Goal: Task Accomplishment & Management: Complete application form

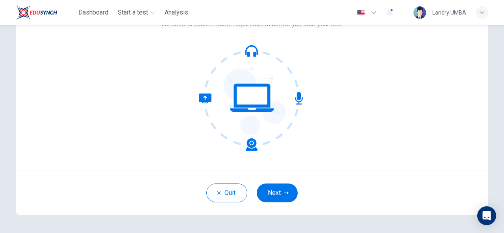
scroll to position [67, 0]
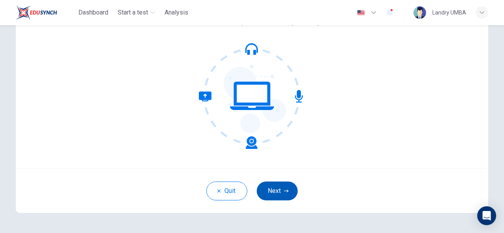
click at [277, 191] on button "Next" at bounding box center [276, 191] width 41 height 19
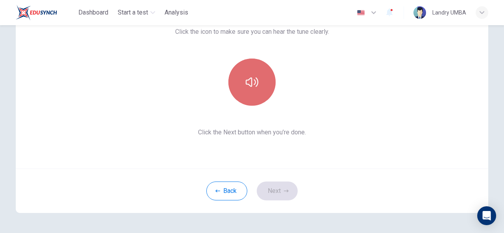
click at [245, 87] on icon "button" at bounding box center [251, 82] width 13 height 13
click at [248, 79] on icon "button" at bounding box center [251, 82] width 13 height 13
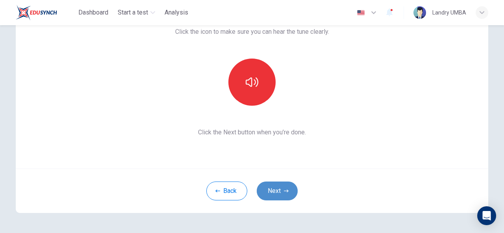
click at [280, 190] on button "Next" at bounding box center [276, 191] width 41 height 19
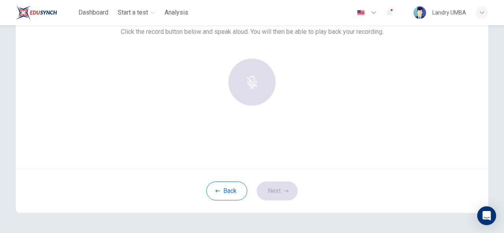
drag, startPoint x: 210, startPoint y: 113, endPoint x: 249, endPoint y: 79, distance: 51.3
click at [249, 79] on div "Use this screen to make sure your microphone is working. Click the record butto…" at bounding box center [252, 74] width 472 height 189
click at [249, 79] on div at bounding box center [251, 82] width 85 height 47
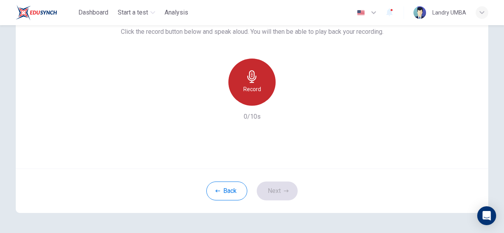
click at [249, 96] on div "Record" at bounding box center [251, 82] width 47 height 47
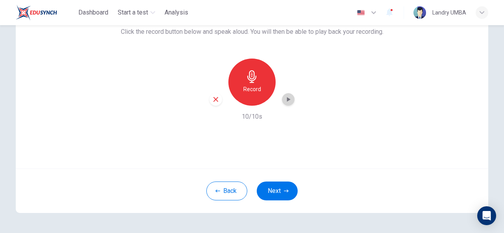
click at [287, 100] on icon "button" at bounding box center [289, 99] width 4 height 5
click at [272, 189] on button "Next" at bounding box center [276, 191] width 41 height 19
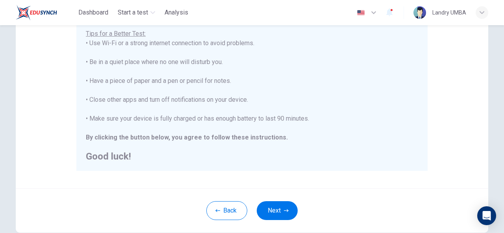
scroll to position [158, 0]
click at [276, 215] on button "Next" at bounding box center [276, 210] width 41 height 19
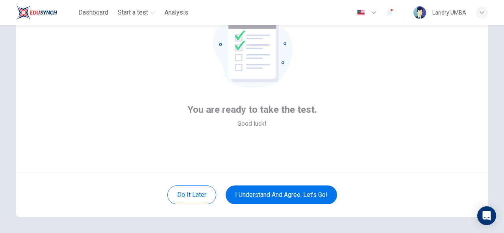
scroll to position [65, 0]
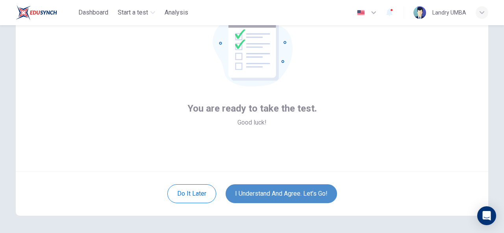
click at [266, 193] on button "I understand and agree. Let’s go!" at bounding box center [280, 193] width 111 height 19
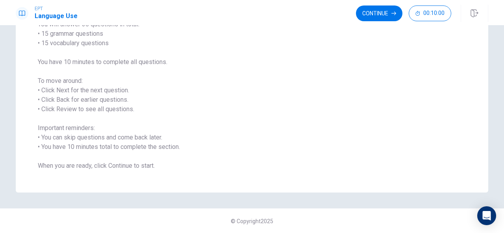
scroll to position [74, 0]
click at [373, 11] on button "Continue" at bounding box center [379, 14] width 46 height 16
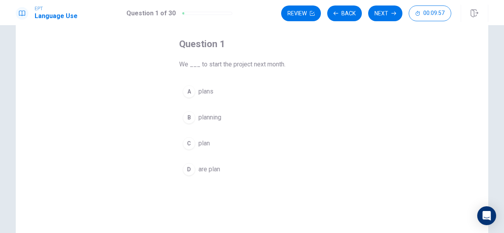
scroll to position [35, 0]
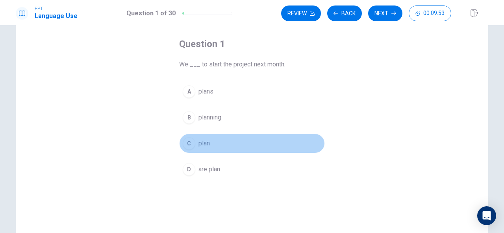
click at [207, 144] on span "plan" at bounding box center [203, 143] width 11 height 9
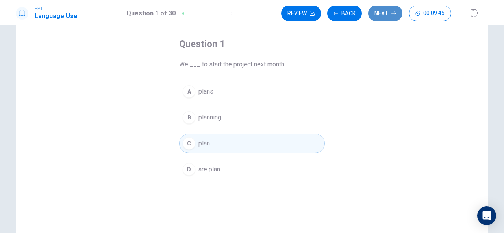
click at [391, 14] on button "Next" at bounding box center [385, 14] width 34 height 16
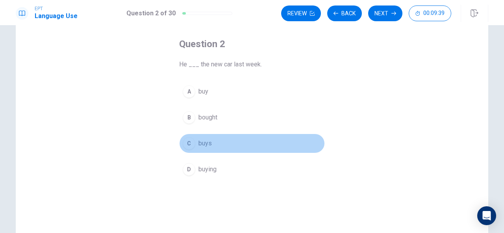
click at [210, 140] on button "C buys" at bounding box center [252, 144] width 146 height 20
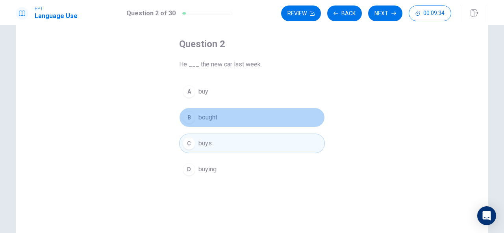
click at [208, 116] on span "bought" at bounding box center [207, 117] width 19 height 9
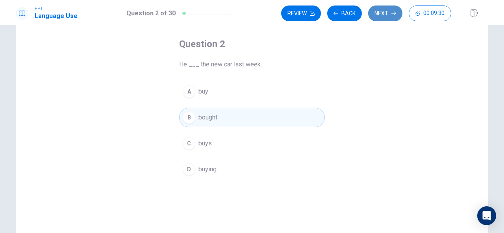
click at [386, 15] on button "Next" at bounding box center [385, 14] width 34 height 16
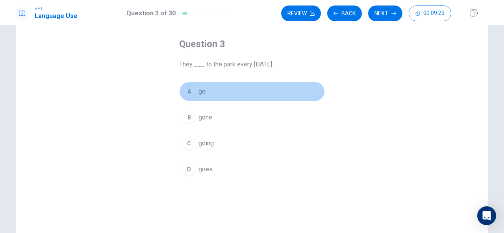
click at [198, 93] on span "go" at bounding box center [201, 91] width 7 height 9
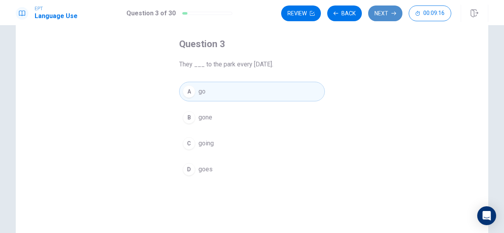
click at [385, 14] on button "Next" at bounding box center [385, 14] width 34 height 16
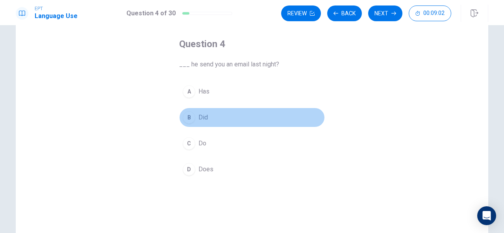
click at [202, 122] on button "B Did" at bounding box center [252, 118] width 146 height 20
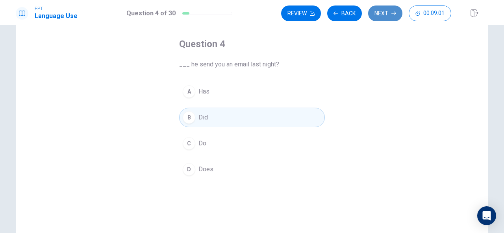
click at [383, 13] on button "Next" at bounding box center [385, 14] width 34 height 16
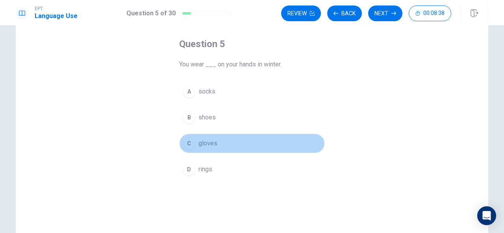
click at [206, 143] on span "gloves" at bounding box center [207, 143] width 19 height 9
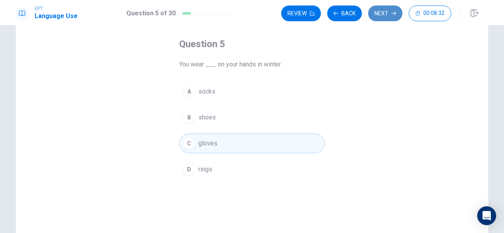
click at [384, 14] on button "Next" at bounding box center [385, 14] width 34 height 16
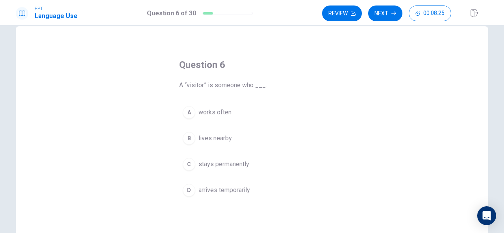
scroll to position [11, 0]
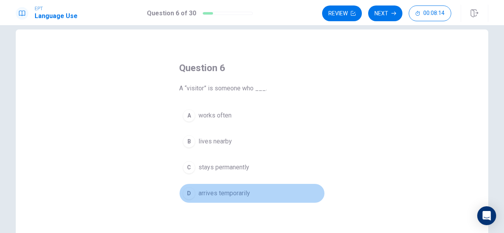
click at [218, 192] on span "arrives temporarily" at bounding box center [224, 193] width 52 height 9
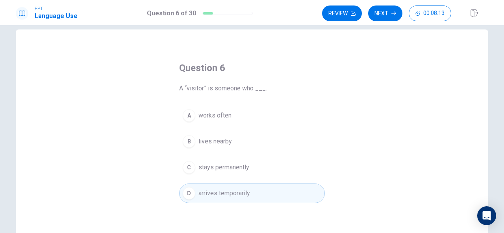
click at [366, 61] on div "Question 6 A “visitor” is someone who ___. A works often B lives nearby C stays…" at bounding box center [252, 166] width 472 height 273
click at [387, 14] on button "Next" at bounding box center [385, 14] width 34 height 16
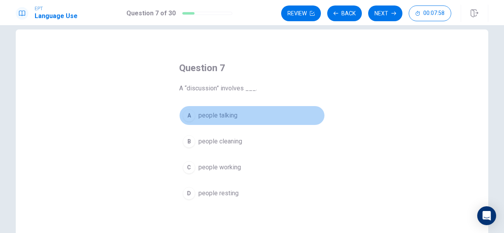
click at [225, 120] on span "people talking" at bounding box center [217, 115] width 39 height 9
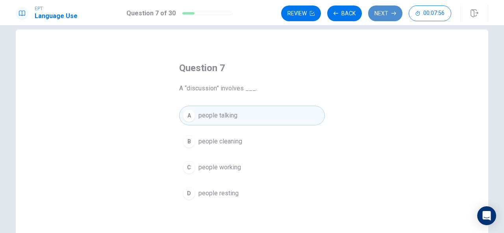
click at [382, 15] on button "Next" at bounding box center [385, 14] width 34 height 16
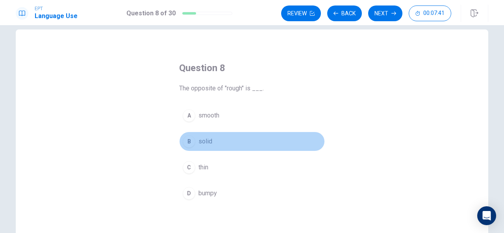
click at [199, 137] on span "solid" at bounding box center [205, 141] width 14 height 9
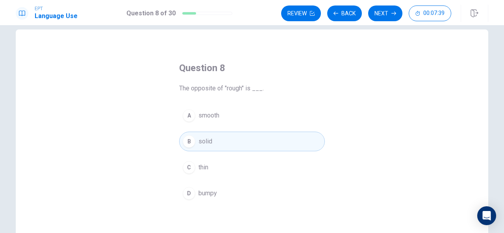
click at [210, 125] on div "A smooth B solid C thin D bumpy" at bounding box center [252, 155] width 146 height 98
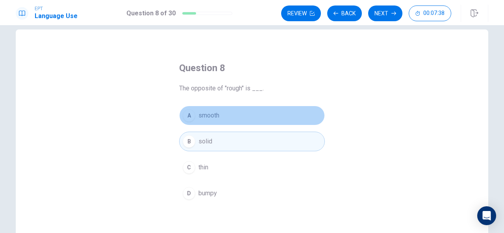
click at [209, 118] on span "smooth" at bounding box center [208, 115] width 21 height 9
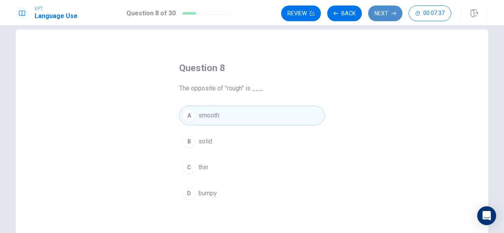
click at [384, 16] on button "Next" at bounding box center [385, 14] width 34 height 16
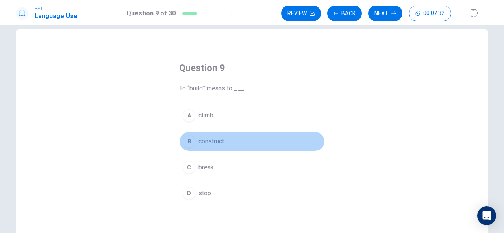
click at [219, 140] on span "construct" at bounding box center [211, 141] width 26 height 9
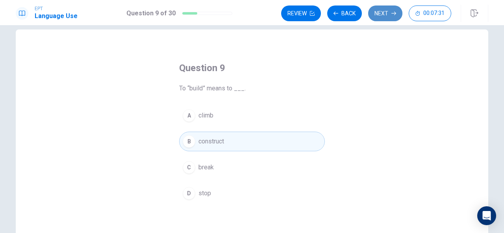
click at [378, 11] on button "Next" at bounding box center [385, 14] width 34 height 16
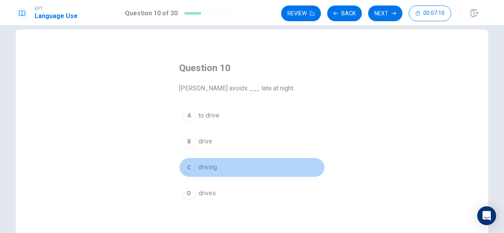
click at [210, 162] on button "C driving" at bounding box center [252, 168] width 146 height 20
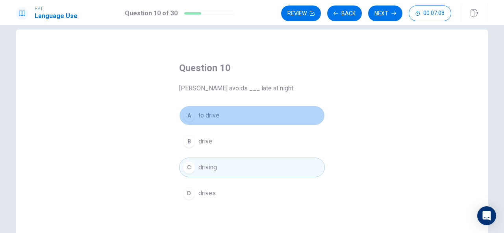
click at [198, 118] on span "to drive" at bounding box center [208, 115] width 21 height 9
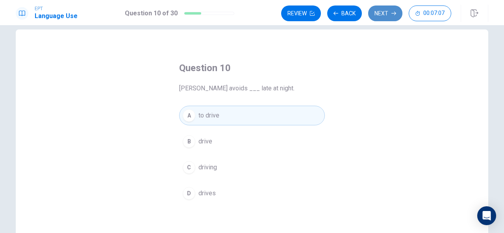
click at [379, 17] on button "Next" at bounding box center [385, 14] width 34 height 16
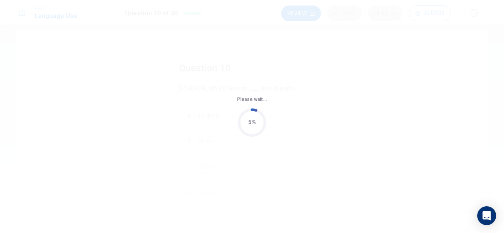
scroll to position [0, 0]
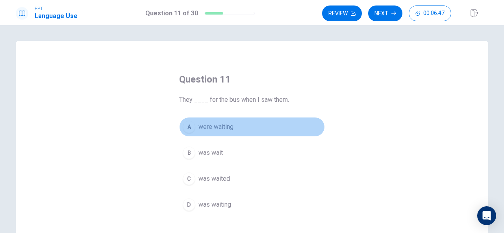
click at [225, 124] on span "were waiting" at bounding box center [215, 126] width 35 height 9
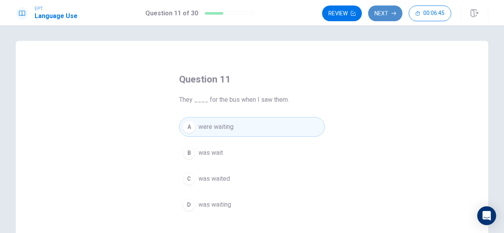
click at [388, 10] on button "Next" at bounding box center [385, 14] width 34 height 16
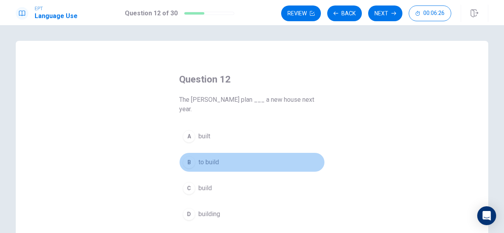
click at [208, 158] on span "to build" at bounding box center [208, 162] width 20 height 9
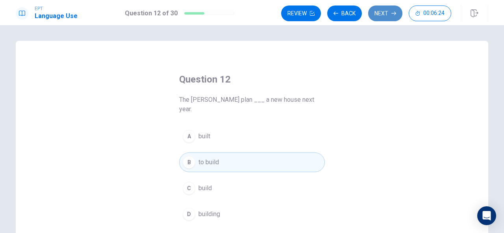
click at [384, 13] on button "Next" at bounding box center [385, 14] width 34 height 16
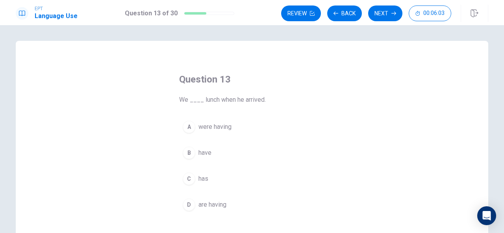
click at [208, 128] on span "were having" at bounding box center [214, 126] width 33 height 9
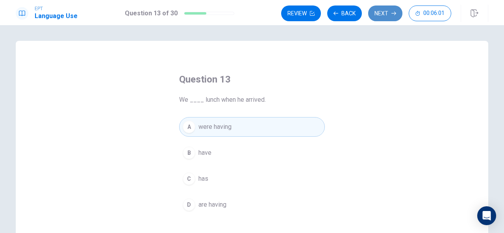
click at [384, 14] on button "Next" at bounding box center [385, 14] width 34 height 16
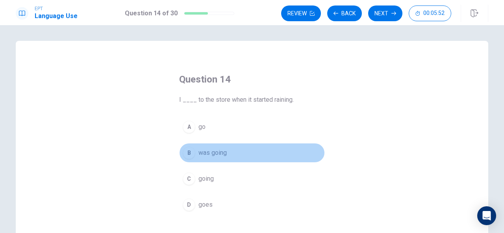
click at [217, 154] on span "was going" at bounding box center [212, 152] width 28 height 9
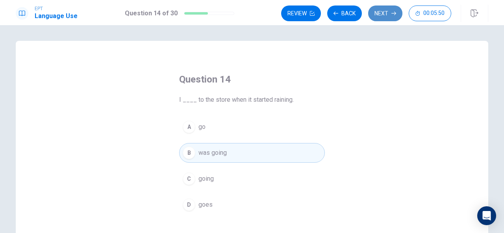
click at [383, 11] on button "Next" at bounding box center [385, 14] width 34 height 16
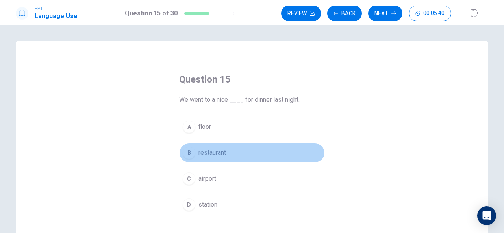
click at [211, 153] on span "restaurant" at bounding box center [212, 152] width 28 height 9
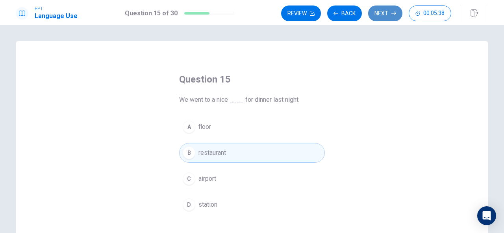
click at [382, 18] on button "Next" at bounding box center [385, 14] width 34 height 16
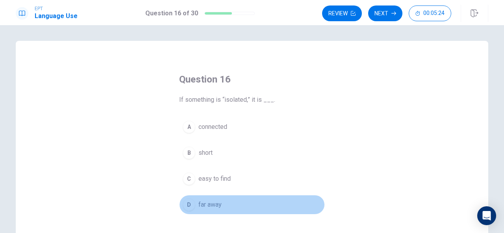
click at [211, 202] on span "far away" at bounding box center [209, 204] width 23 height 9
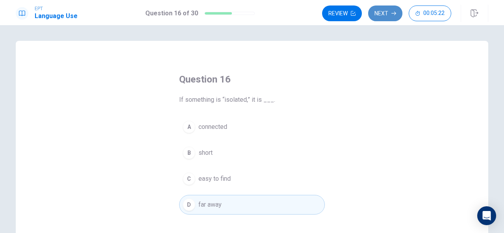
click at [385, 11] on button "Next" at bounding box center [385, 14] width 34 height 16
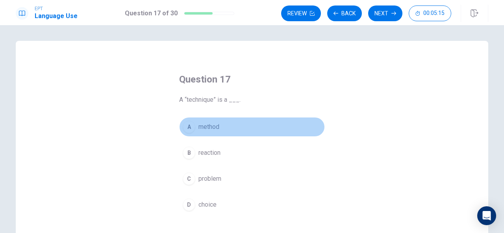
click at [212, 129] on span "method" at bounding box center [208, 126] width 21 height 9
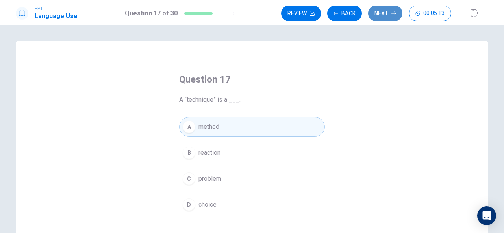
click at [388, 14] on button "Next" at bounding box center [385, 14] width 34 height 16
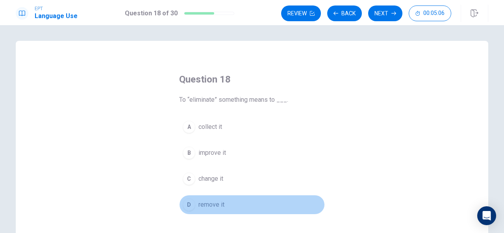
click at [215, 203] on span "remove it" at bounding box center [211, 204] width 26 height 9
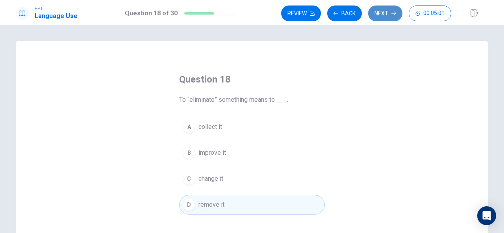
click at [384, 9] on button "Next" at bounding box center [385, 14] width 34 height 16
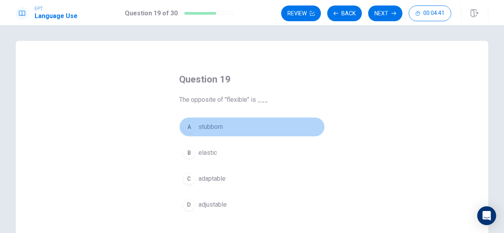
click at [212, 132] on button "A stubborn" at bounding box center [252, 127] width 146 height 20
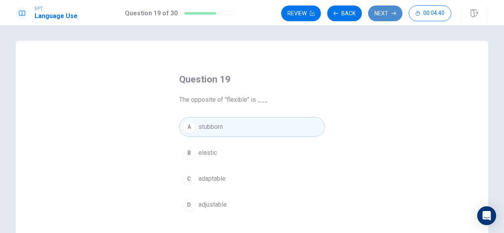
click at [381, 15] on button "Next" at bounding box center [385, 14] width 34 height 16
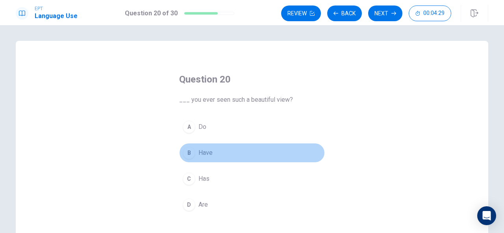
click at [209, 153] on span "Have" at bounding box center [205, 152] width 14 height 9
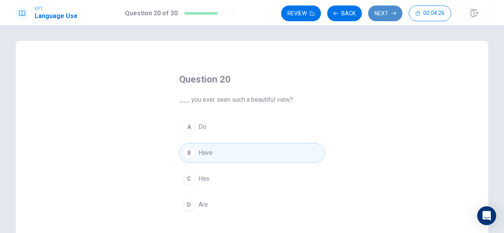
click at [387, 11] on button "Next" at bounding box center [385, 14] width 34 height 16
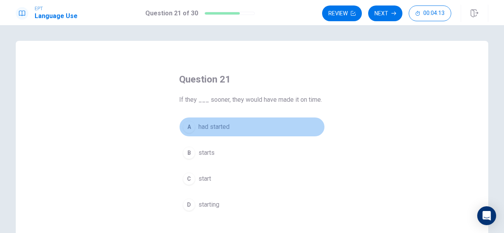
click at [220, 128] on span "had started" at bounding box center [213, 126] width 31 height 9
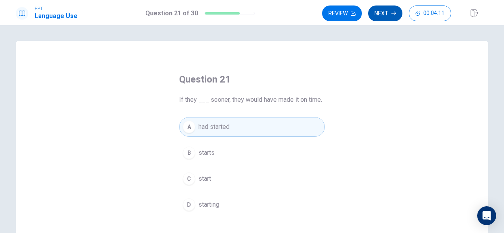
click at [388, 13] on button "Next" at bounding box center [385, 14] width 34 height 16
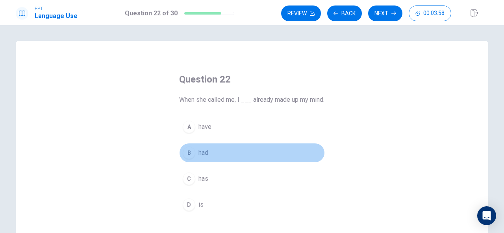
click at [203, 158] on span "had" at bounding box center [203, 152] width 10 height 9
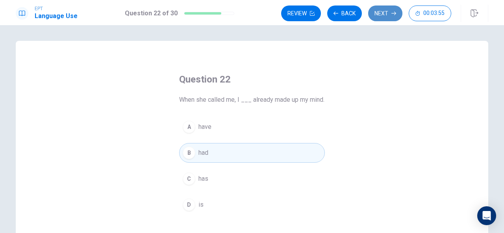
click at [380, 16] on button "Next" at bounding box center [385, 14] width 34 height 16
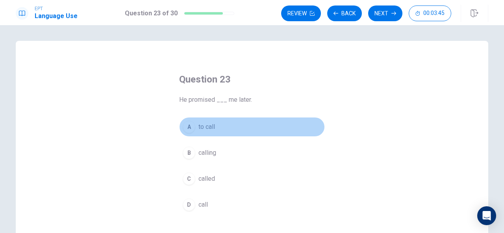
click at [208, 128] on span "to call" at bounding box center [206, 126] width 17 height 9
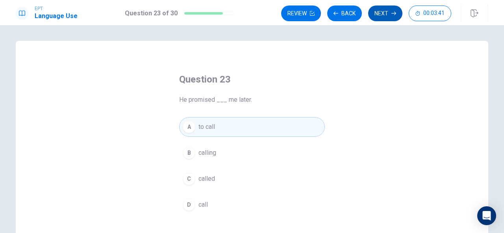
click at [384, 11] on button "Next" at bounding box center [385, 14] width 34 height 16
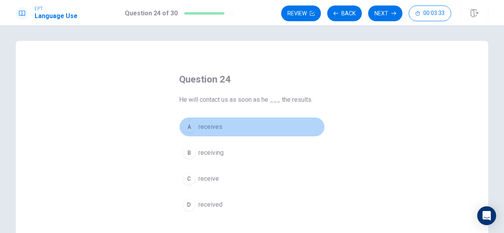
click at [216, 127] on span "receives" at bounding box center [210, 126] width 24 height 9
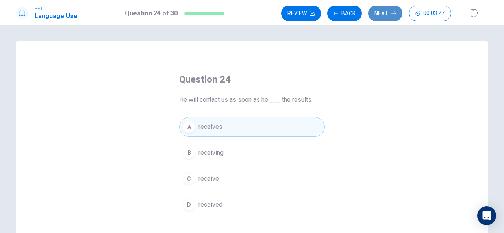
click at [379, 15] on button "Next" at bounding box center [385, 14] width 34 height 16
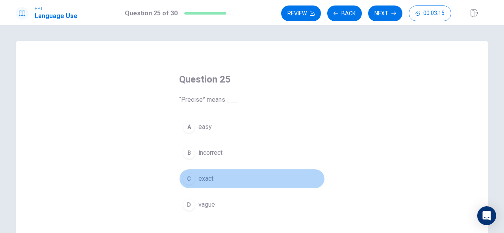
click at [216, 178] on button "C exact" at bounding box center [252, 179] width 146 height 20
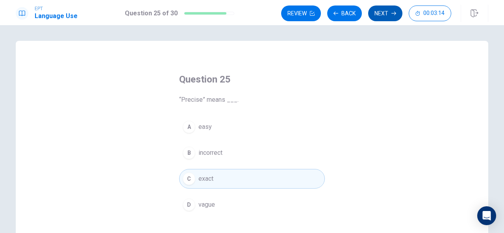
click at [379, 15] on button "Next" at bounding box center [385, 14] width 34 height 16
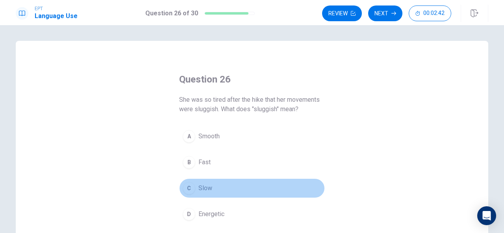
click at [209, 188] on span "Slow" at bounding box center [205, 188] width 14 height 9
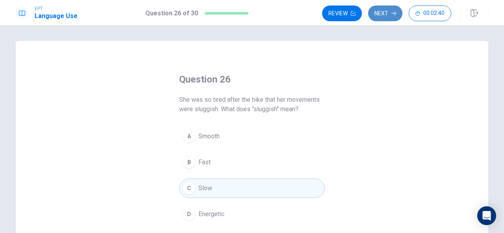
click at [387, 10] on button "Next" at bounding box center [385, 14] width 34 height 16
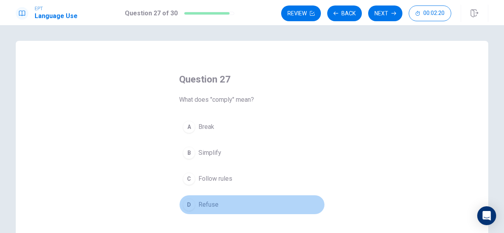
click at [202, 203] on span "Refuse" at bounding box center [208, 204] width 20 height 9
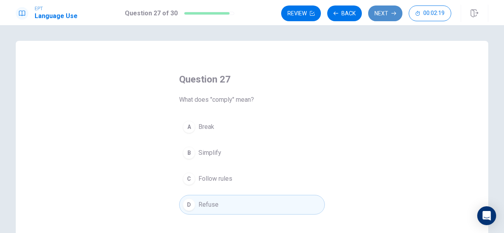
click at [372, 15] on button "Next" at bounding box center [385, 14] width 34 height 16
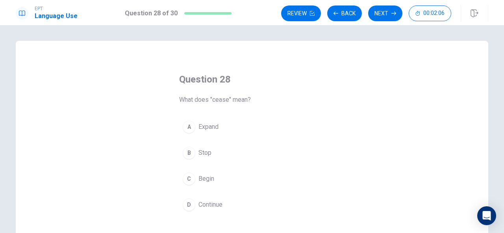
click at [211, 129] on span "Expand" at bounding box center [208, 126] width 20 height 9
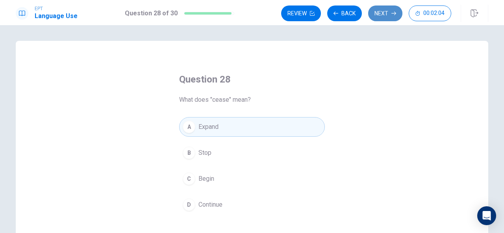
click at [384, 11] on button "Next" at bounding box center [385, 14] width 34 height 16
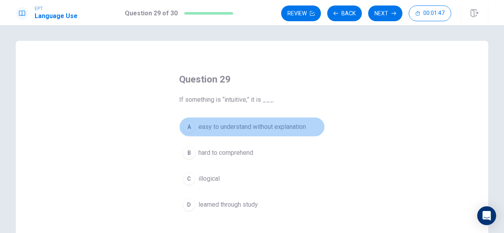
click at [221, 127] on span "easy to understand without explanation" at bounding box center [251, 126] width 107 height 9
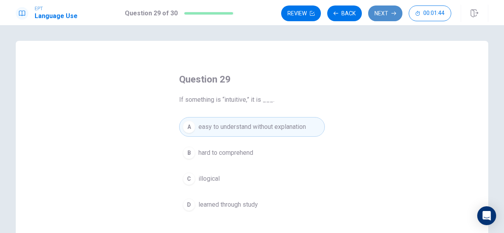
click at [377, 15] on button "Next" at bounding box center [385, 14] width 34 height 16
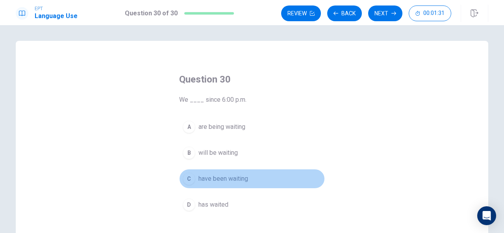
click at [216, 182] on span "have been waiting" at bounding box center [223, 178] width 50 height 9
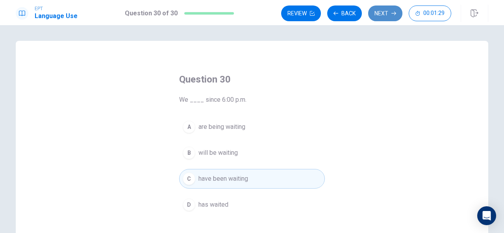
click at [379, 18] on button "Next" at bounding box center [385, 14] width 34 height 16
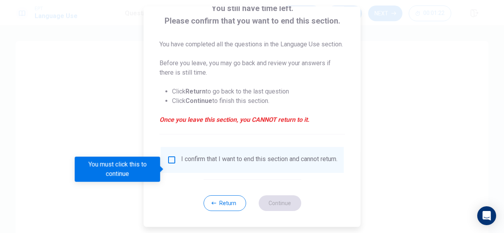
scroll to position [69, 0]
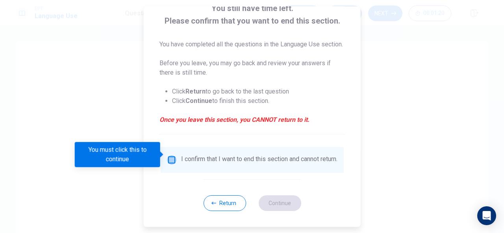
click at [171, 156] on input "You must click this to continue" at bounding box center [171, 159] width 9 height 9
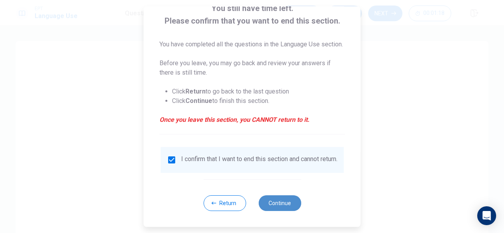
click at [277, 204] on button "Continue" at bounding box center [279, 204] width 42 height 16
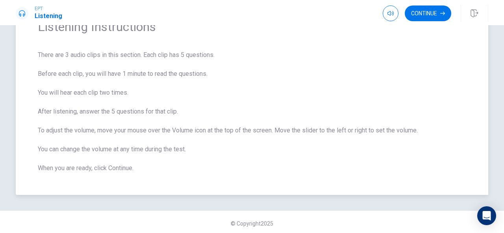
scroll to position [44, 0]
click at [431, 13] on button "Continue" at bounding box center [427, 14] width 46 height 16
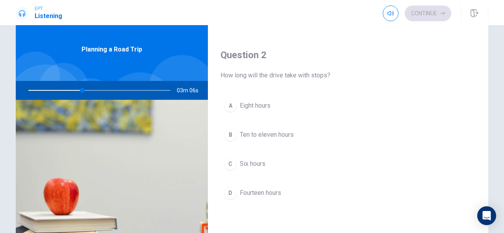
scroll to position [186, 0]
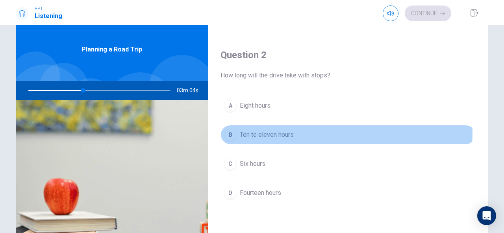
click at [232, 130] on div "B" at bounding box center [230, 135] width 13 height 13
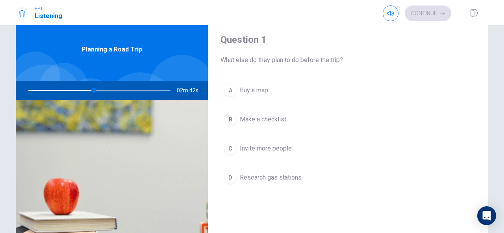
scroll to position [0, 0]
click at [231, 118] on div "B" at bounding box center [230, 120] width 13 height 13
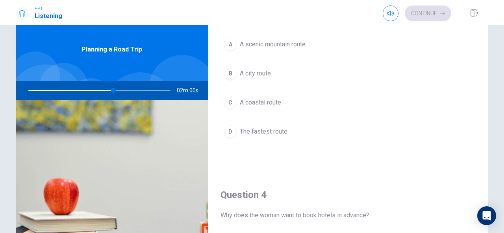
scroll to position [421, 0]
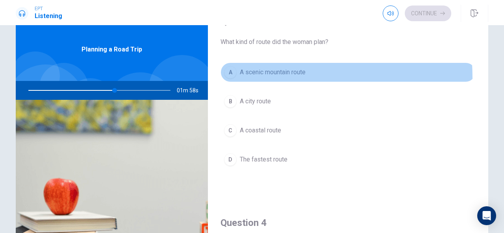
click at [227, 76] on div "A" at bounding box center [230, 72] width 13 height 13
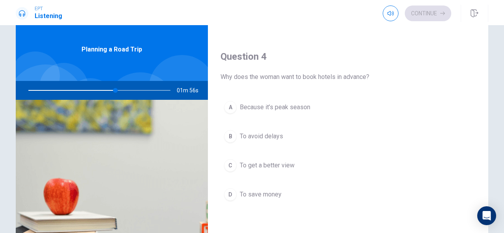
scroll to position [588, 0]
click at [231, 109] on button "A Because it’s peak season" at bounding box center [347, 107] width 255 height 20
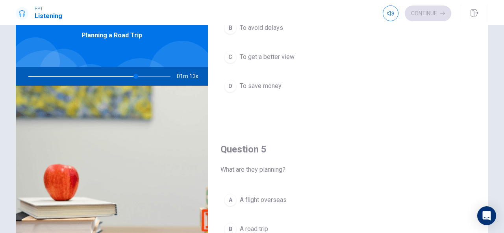
scroll to position [728, 0]
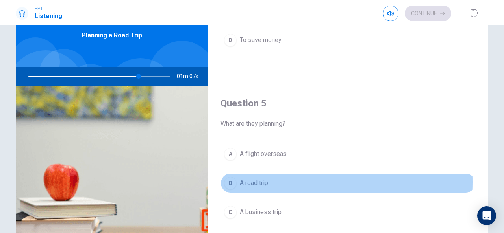
click at [253, 179] on span "A road trip" at bounding box center [254, 183] width 28 height 9
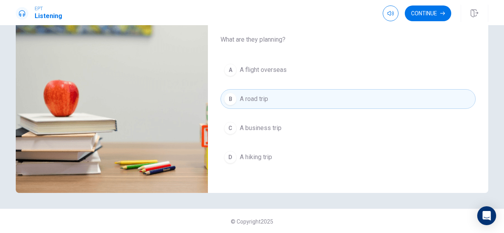
scroll to position [122, 0]
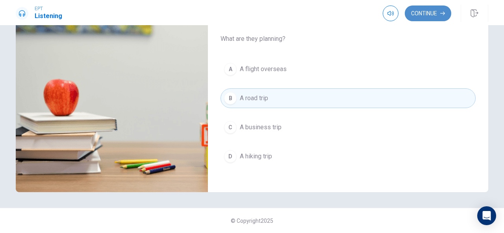
click at [439, 12] on button "Continue" at bounding box center [427, 14] width 46 height 16
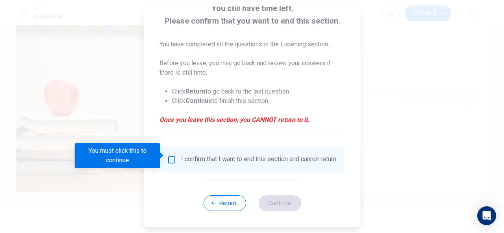
scroll to position [58, 0]
click at [170, 155] on input "You must click this to continue" at bounding box center [171, 159] width 9 height 9
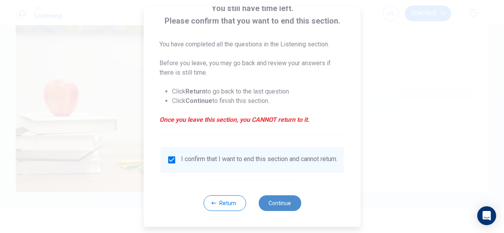
click at [272, 208] on button "Continue" at bounding box center [279, 204] width 42 height 16
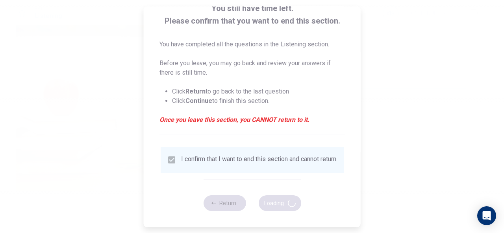
type input "85"
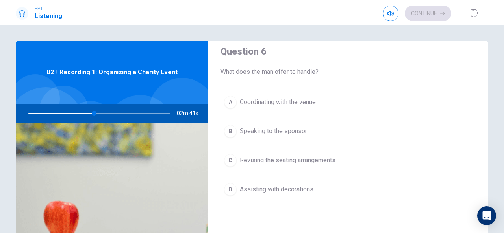
scroll to position [0, 0]
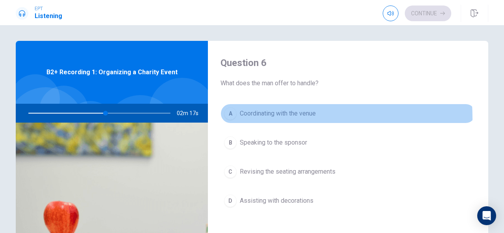
click at [271, 118] on span "Coordinating with the venue" at bounding box center [278, 113] width 76 height 9
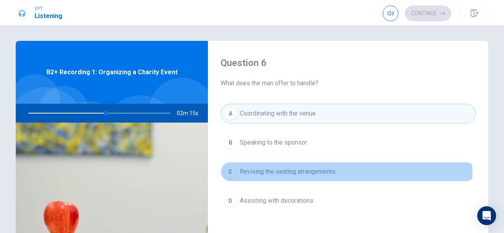
click at [288, 174] on span "Revising the seating arrangements" at bounding box center [288, 171] width 96 height 9
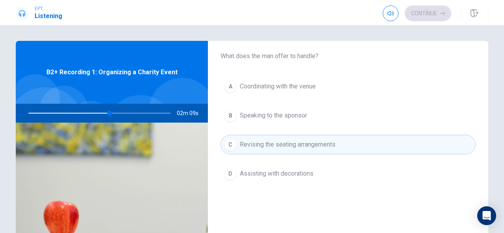
scroll to position [27, 0]
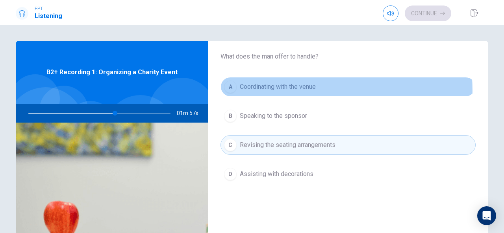
click at [279, 90] on span "Coordinating with the venue" at bounding box center [278, 86] width 76 height 9
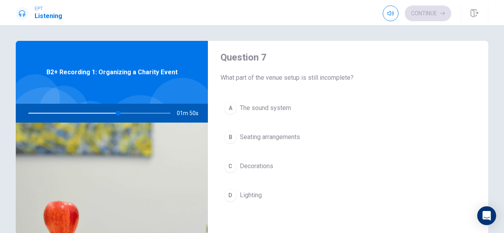
scroll to position [208, 0]
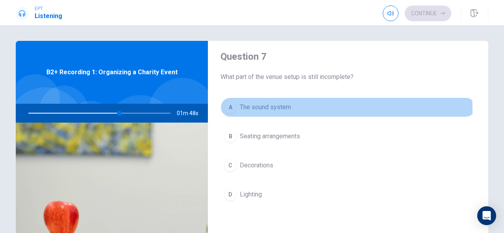
click at [273, 107] on span "The sound system" at bounding box center [265, 107] width 51 height 9
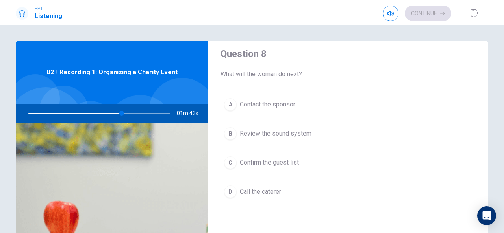
scroll to position [414, 0]
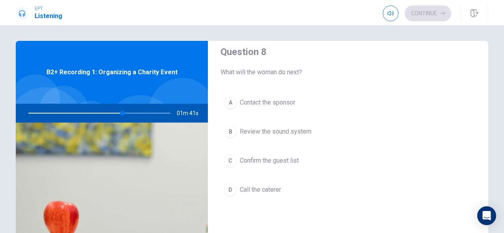
drag, startPoint x: 268, startPoint y: 98, endPoint x: 274, endPoint y: 188, distance: 90.3
click at [274, 188] on div "A Contact the sponsor B Review the sound system C Confirm the guest list D Call…" at bounding box center [347, 154] width 255 height 123
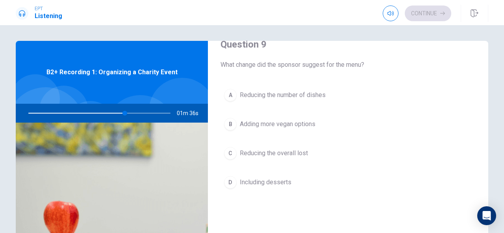
scroll to position [622, 0]
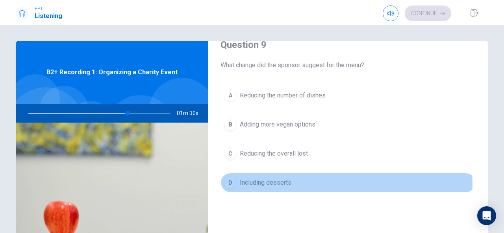
click at [264, 181] on span "Including desserts" at bounding box center [266, 182] width 52 height 9
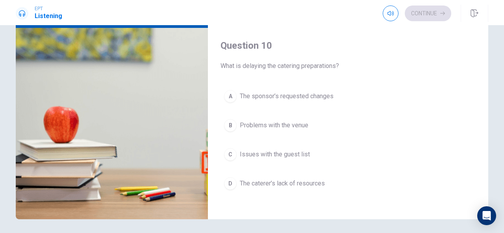
scroll to position [95, 0]
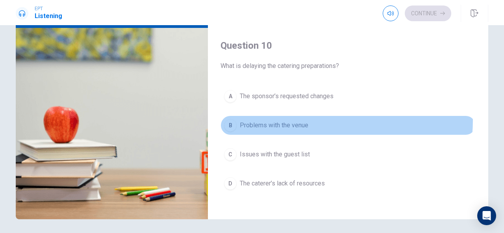
click at [287, 116] on button "B Problems with the venue" at bounding box center [347, 126] width 255 height 20
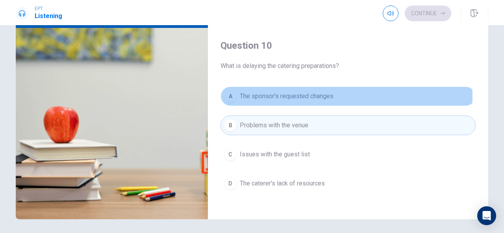
click at [303, 92] on span "The sponsor’s requested changes" at bounding box center [287, 96] width 94 height 9
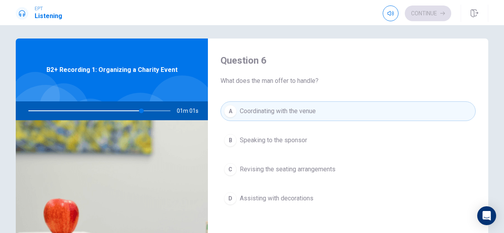
scroll to position [0, 0]
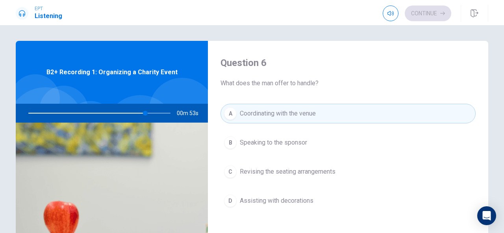
click at [419, 12] on div "Continue" at bounding box center [416, 14] width 68 height 16
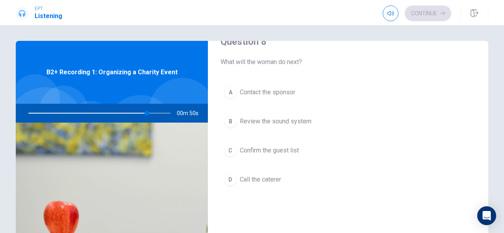
scroll to position [422, 0]
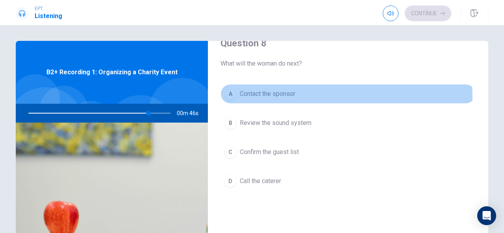
click at [269, 95] on span "Contact the sponsor" at bounding box center [267, 93] width 55 height 9
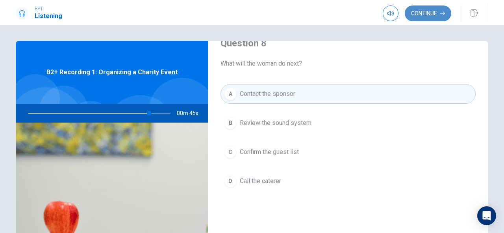
click at [417, 14] on button "Continue" at bounding box center [427, 14] width 46 height 16
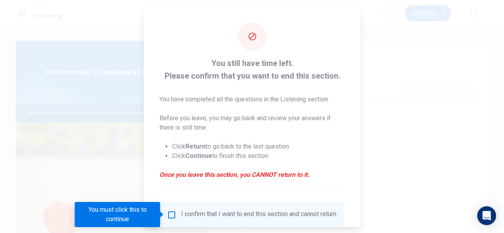
scroll to position [60, 0]
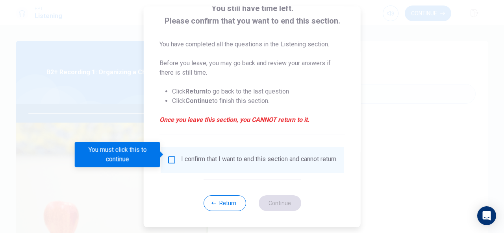
click at [168, 156] on input "You must click this to continue" at bounding box center [171, 159] width 9 height 9
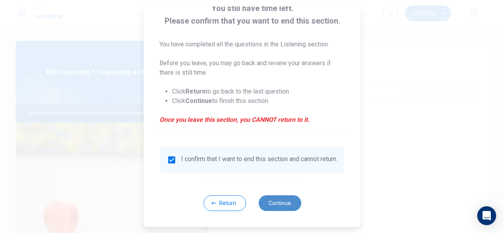
click at [271, 205] on button "Continue" at bounding box center [279, 204] width 42 height 16
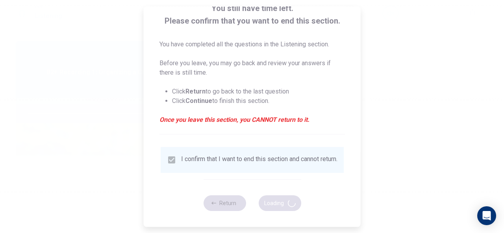
type input "87"
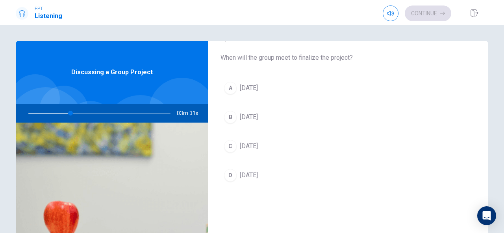
scroll to position [25, 0]
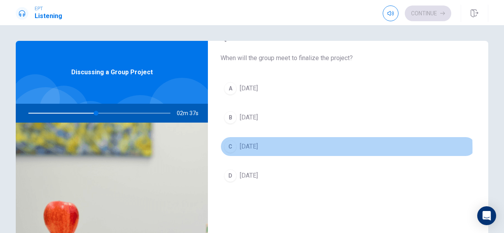
click at [245, 148] on span "[DATE]" at bounding box center [249, 146] width 18 height 9
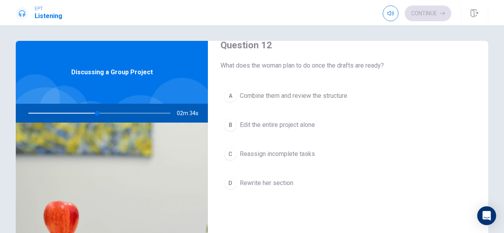
scroll to position [219, 0]
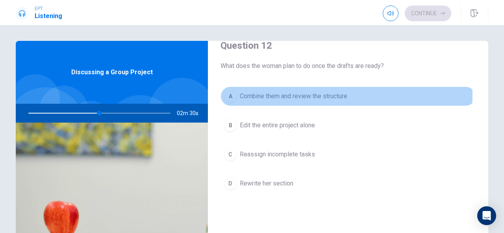
click at [293, 95] on span "Combine them and review the structure" at bounding box center [293, 96] width 107 height 9
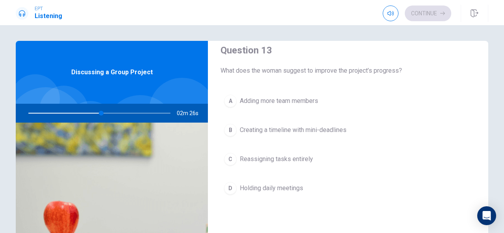
scroll to position [415, 0]
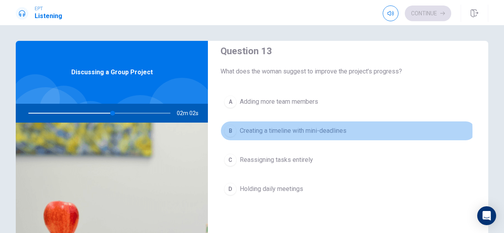
click at [297, 129] on span "Creating a timeline with mini-deadlines" at bounding box center [293, 130] width 107 height 9
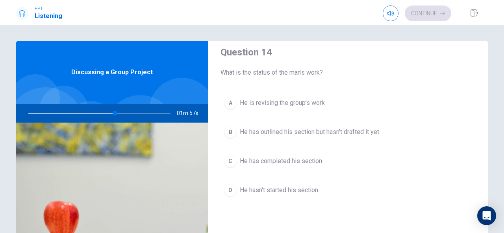
scroll to position [616, 0]
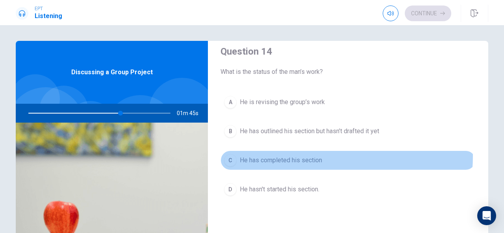
click at [304, 156] on span "He has completed his section" at bounding box center [281, 160] width 82 height 9
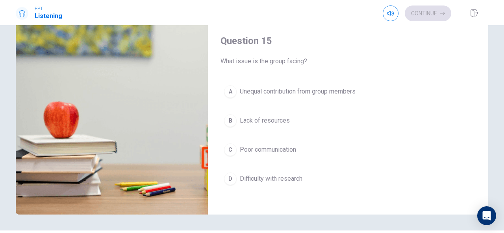
scroll to position [99, 0]
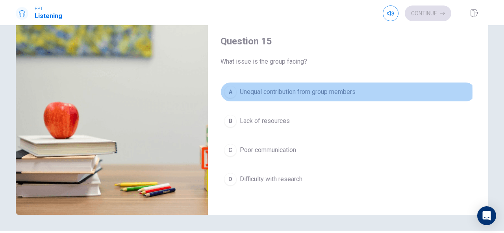
click at [292, 88] on span "Unequal contribution from group members" at bounding box center [298, 91] width 116 height 9
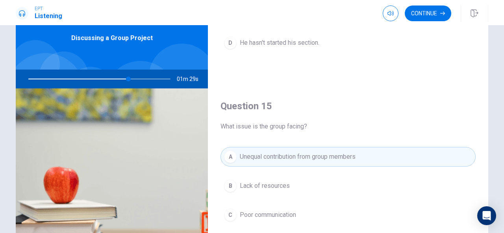
scroll to position [34, 0]
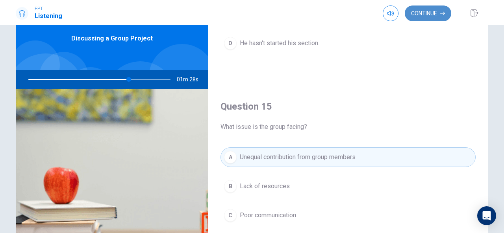
click at [431, 13] on button "Continue" at bounding box center [427, 14] width 46 height 16
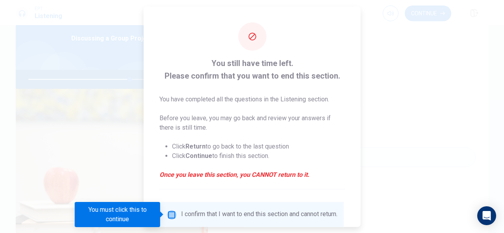
click at [172, 211] on input "You must click this to continue" at bounding box center [171, 214] width 9 height 9
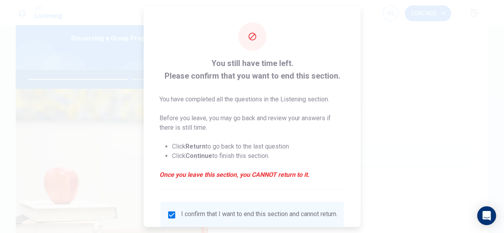
scroll to position [60, 0]
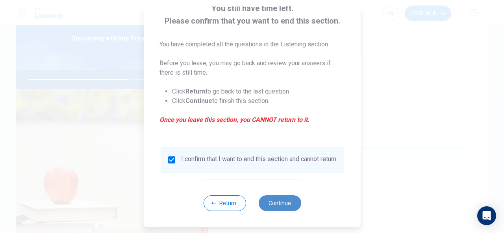
click at [271, 206] on button "Continue" at bounding box center [279, 204] width 42 height 16
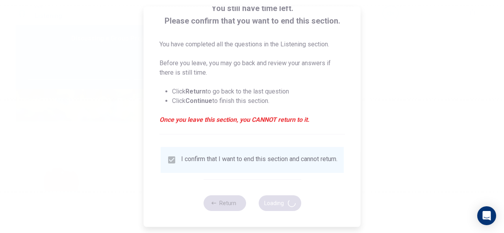
type input "73"
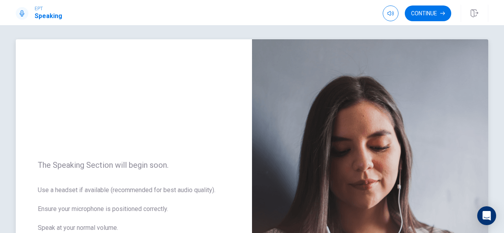
scroll to position [0, 0]
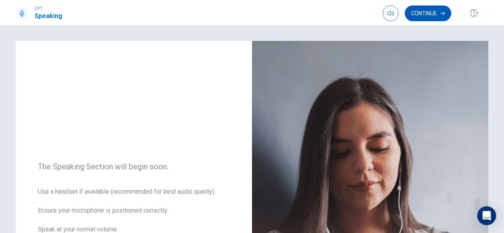
click at [441, 14] on icon "button" at bounding box center [442, 13] width 5 height 5
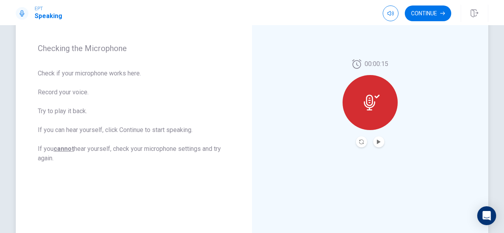
scroll to position [109, 0]
click at [380, 140] on button "Play Audio" at bounding box center [378, 142] width 11 height 11
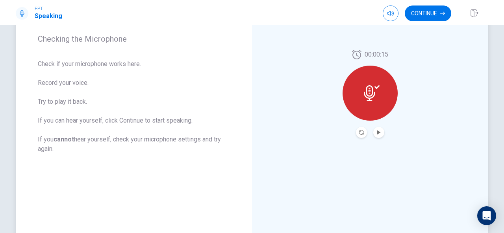
scroll to position [117, 0]
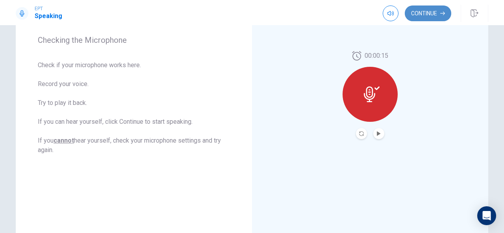
click at [430, 17] on button "Continue" at bounding box center [427, 14] width 46 height 16
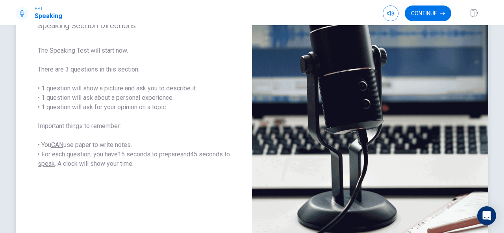
scroll to position [118, 0]
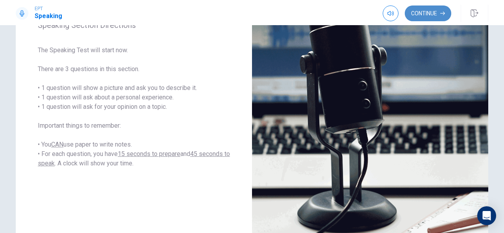
click at [424, 14] on button "Continue" at bounding box center [427, 14] width 46 height 16
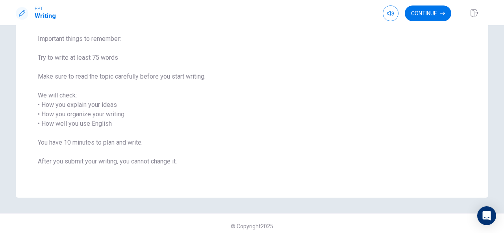
scroll to position [0, 0]
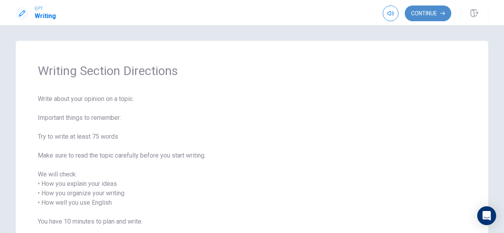
click at [426, 15] on button "Continue" at bounding box center [427, 14] width 46 height 16
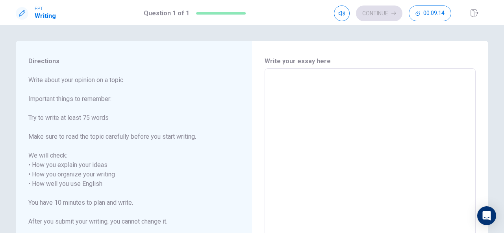
click at [264, 86] on div "x ​" at bounding box center [369, 179] width 211 height 222
type textarea "M"
type textarea "x"
type textarea "Me"
type textarea "x"
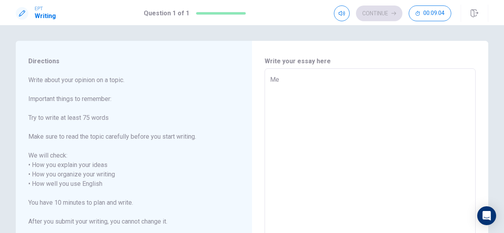
type textarea "Me"
type textarea "x"
type textarea "Me a"
type textarea "x"
type textarea "Me an"
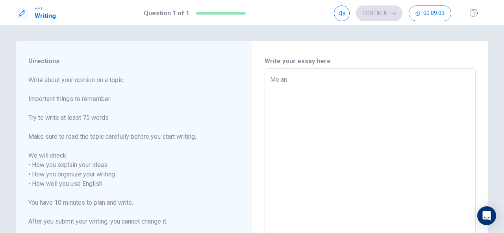
type textarea "x"
type textarea "Me and"
type textarea "x"
type textarea "Me and"
type textarea "x"
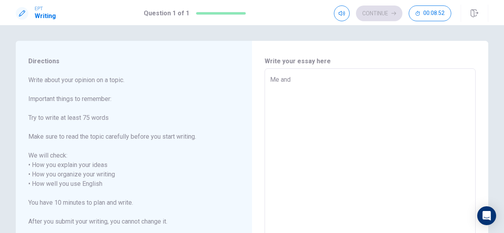
type textarea "Me and"
type textarea "x"
type textarea "Me an"
type textarea "x"
type textarea "Me a"
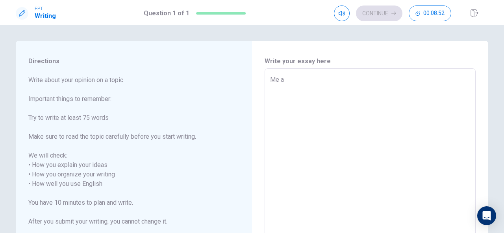
type textarea "x"
type textarea "Me"
type textarea "x"
type textarea "Me"
type textarea "x"
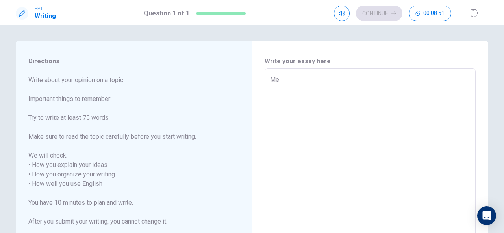
type textarea "M"
type textarea "x"
type textarea "I"
type textarea "x"
type textarea "I"
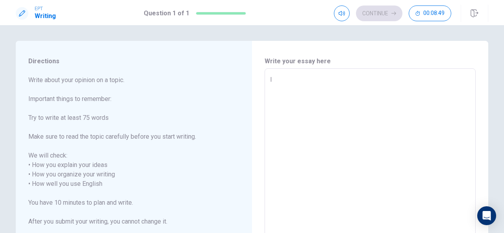
type textarea "x"
type textarea "I m"
type textarea "x"
type textarea "I"
type textarea "x"
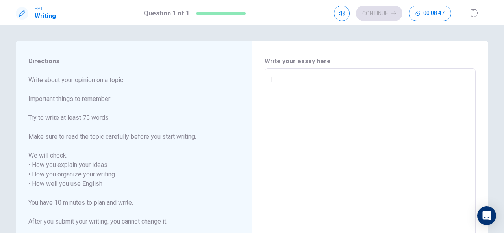
type textarea "I r"
type textarea "x"
type textarea "I re"
type textarea "x"
type textarea "I rem"
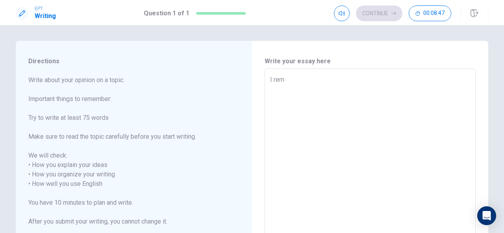
type textarea "x"
type textarea "I reme"
type textarea "x"
type textarea "I remem"
type textarea "x"
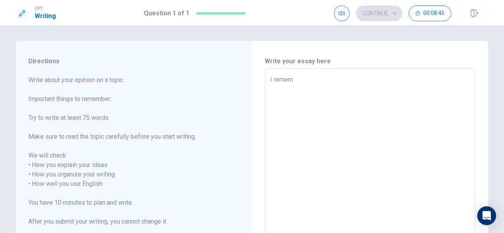
type textarea "I rememb"
type textarea "x"
type textarea "I remembe"
type textarea "x"
type textarea "I remember"
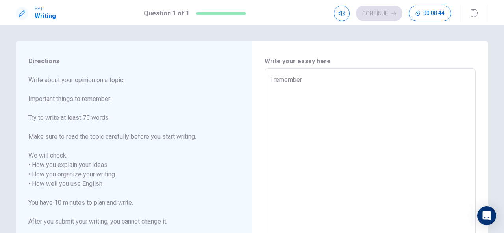
type textarea "x"
type textarea "I remember"
type textarea "x"
type textarea "I remember a"
type textarea "x"
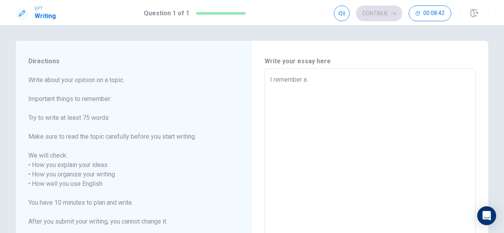
type textarea "I remember a"
type textarea "x"
type textarea "I remember a m"
type textarea "x"
type textarea "I remember a me"
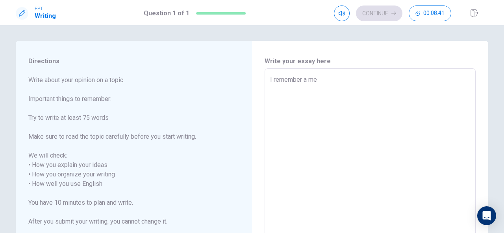
type textarea "x"
type textarea "I remember a mem"
type textarea "x"
type textarea "I remember a memo"
type textarea "x"
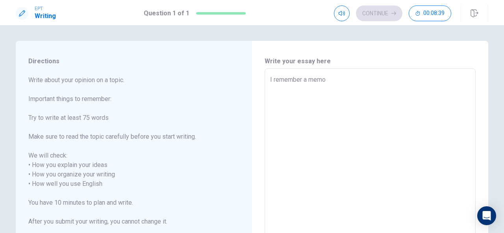
type textarea "I remember a memor"
type textarea "x"
type textarea "I remember a memora"
type textarea "x"
type textarea "I remember a memorab"
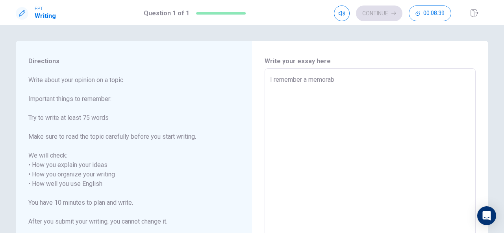
type textarea "x"
type textarea "I remember a memorabl"
type textarea "x"
type textarea "I remember a memorable"
type textarea "x"
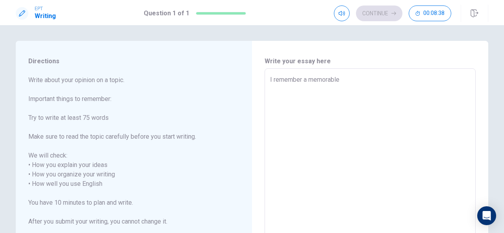
type textarea "I remember a memorable"
type textarea "x"
type textarea "I remember a memorable t"
type textarea "x"
type textarea "I remember a memorable tr"
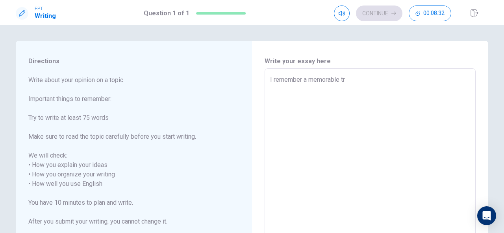
type textarea "x"
type textarea "I remember a memorable tri"
type textarea "x"
type textarea "I remember a memorable trip"
type textarea "x"
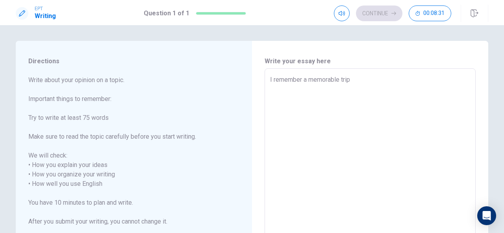
type textarea "I remember a memorable trip"
type textarea "x"
type textarea "I remember a memorable trip t"
type textarea "x"
type textarea "I remember a memorable trip th"
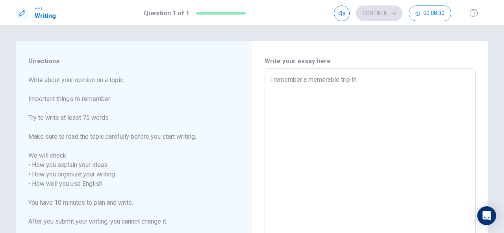
type textarea "x"
type textarea "I remember a memorable trip tha"
type textarea "x"
type textarea "I remember a memorable trip that"
type textarea "x"
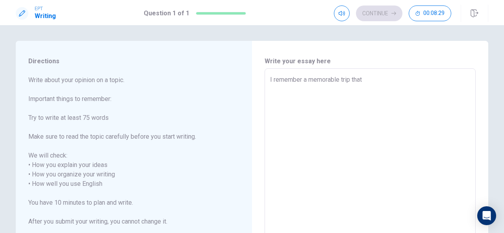
type textarea "I remember a memorable trip that"
type textarea "x"
type textarea "I remember a memorable trip that I"
type textarea "x"
type textarea "I remember a memorable trip that I"
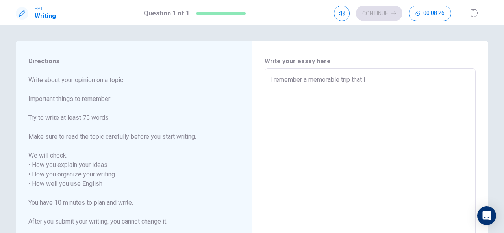
type textarea "x"
type textarea "I remember a memorable trip that I m"
type textarea "x"
type textarea "I remember a memorable trip that I ma"
type textarea "x"
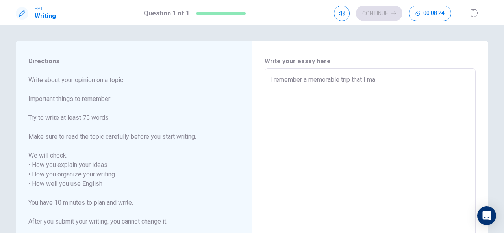
type textarea "I remember a memorable trip that I mad"
type textarea "x"
type textarea "I remember a memorable trip that I made"
type textarea "x"
type textarea "I remember a memorable trip that I made"
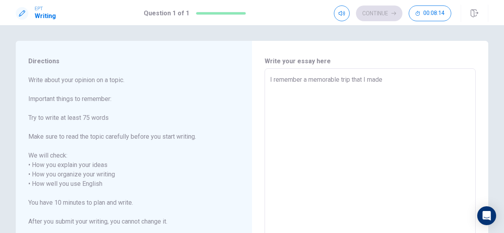
click at [364, 80] on textarea "I remember a memorable trip that I made" at bounding box center [370, 179] width 200 height 209
type textarea "x"
type textarea "I remember a memorable trip that made"
type textarea "x"
type textarea "I remember a memorable trip that w made"
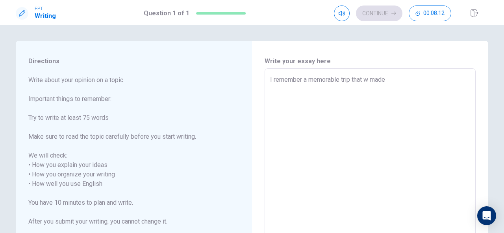
type textarea "x"
type textarea "I remember a memorable trip that we made"
click at [400, 84] on textarea "I remember a memorable trip that we made" at bounding box center [370, 179] width 200 height 209
type textarea "x"
type textarea "I remember a memorable trip that we made m"
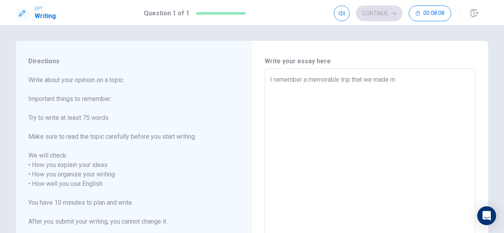
type textarea "x"
type textarea "I remember a memorable trip that we made my"
type textarea "x"
type textarea "I remember a memorable trip that we made m"
type textarea "x"
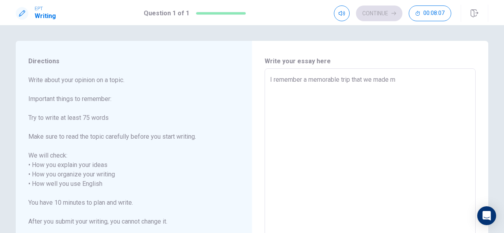
type textarea "I remember a memorable trip that we made"
type textarea "x"
type textarea "I remember a memorable trip that we made"
type textarea "x"
type textarea "I remember a memorable trip that we made,"
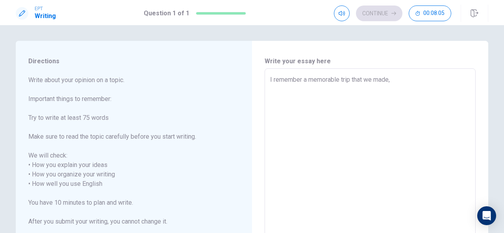
type textarea "x"
type textarea "I remember a memorable trip that we made"
type textarea "x"
type textarea "I remember a memorable trip that we made."
type textarea "x"
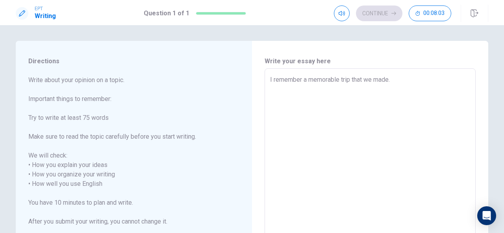
type textarea "I remember a memorable trip that we made."
type textarea "x"
type textarea "I remember a memorable trip that we made. M"
type textarea "x"
type textarea "I remember a memorable trip that we made. My"
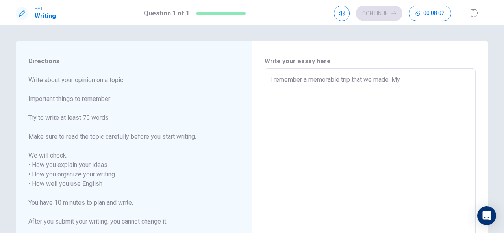
type textarea "x"
type textarea "I remember a memorable trip that we made. My"
type textarea "x"
type textarea "I remember a memorable trip that we made. My f"
type textarea "x"
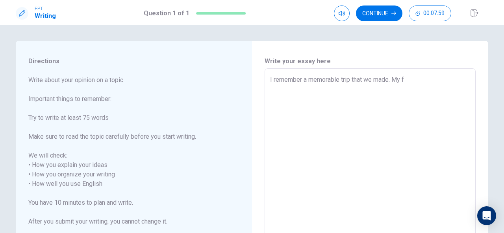
type textarea "I remember a memorable trip that we made. My fa"
type textarea "x"
type textarea "I remember a memorable trip that we made. My fam"
type textarea "x"
type textarea "I remember a memorable trip that we made. My fami"
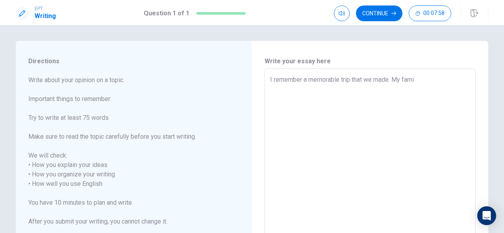
type textarea "x"
type textarea "I remember a memorable trip that we made. My famil"
type textarea "x"
type textarea "I remember a memorable trip that we made. My family"
type textarea "x"
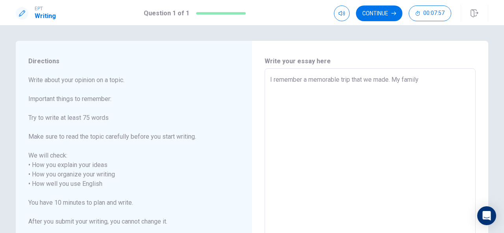
type textarea "I remember a memorable trip that we made. My family"
type textarea "x"
type textarea "I remember a memorable trip that we made. My family a"
type textarea "x"
type textarea "I remember a memorable trip that we made. My family an"
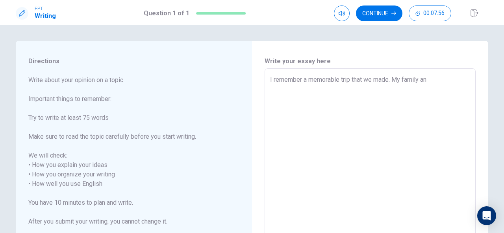
type textarea "x"
type textarea "I remember a memorable trip that we made. My family an"
type textarea "x"
type textarea "I remember a memorable trip that we made. My family an I"
type textarea "x"
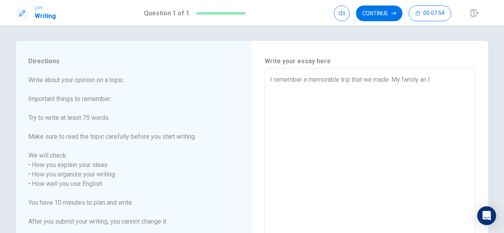
type textarea "I remember a memorable trip that we made. My family an I"
type textarea "x"
type textarea "I remember a memorable trip that we made. My family an I w"
type textarea "x"
type textarea "I remember a memorable trip that we made. My family an I we"
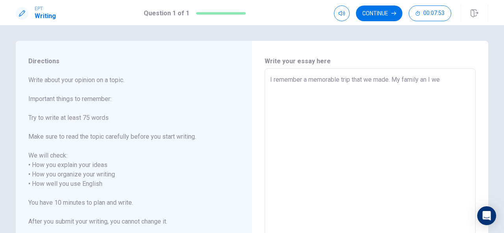
type textarea "x"
type textarea "I remember a memorable trip that we made. My family an I wer"
type textarea "x"
type textarea "I remember a memorable trip that we made. My family an I were"
type textarea "x"
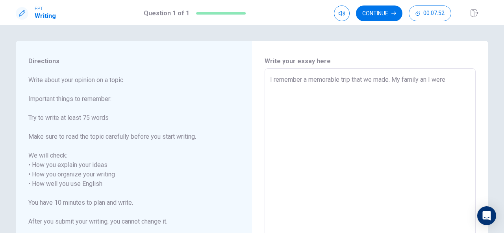
type textarea "I remember a memorable trip that we made. My family an I were"
type textarea "x"
type textarea "I remember a memorable trip that we made. My family an I were i"
type textarea "x"
type textarea "I remember a memorable trip that we made. My family an I were in"
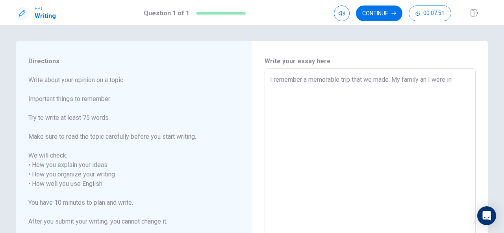
type textarea "x"
type textarea "I remember a memorable trip that we made. My family an I were in"
type textarea "x"
type textarea "I remember a memorable trip that we made. My family an I were in T"
type textarea "x"
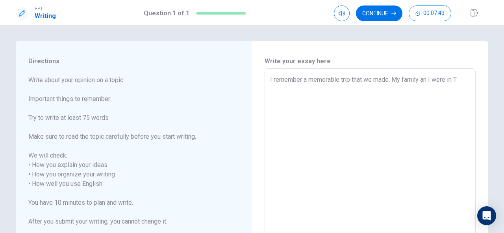
type textarea "I remember a memorable trip that we made. My family an I were in [GEOGRAPHIC_DA…"
type textarea "x"
type textarea "I remember a memorable trip that we made. My family an I were in [GEOGRAPHIC_DA…"
type textarea "x"
type textarea "I remember a memorable trip that we made. My family an I were in [GEOGRAPHIC_DA…"
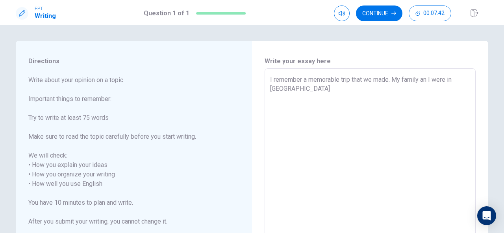
type textarea "x"
type textarea "I remember a memorable trip that we made. My family an I were in [GEOGRAPHIC_DA…"
type textarea "x"
type textarea "I remember a memorable trip that we made. My family an I were in [GEOGRAPHIC_DA…"
type textarea "x"
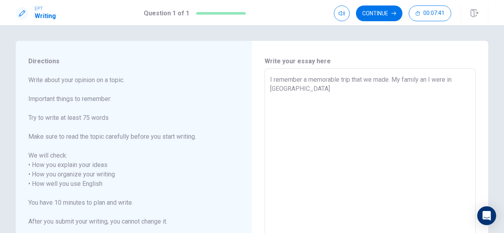
type textarea "I remember a memorable trip that we made. My family an I were in [GEOGRAPHIC_DA…"
type textarea "x"
type textarea "I remember a memorable trip that we made. My family an I were in [GEOGRAPHIC_DA…"
type textarea "x"
type textarea "I remember a memorable trip that we made. My family an I were in [GEOGRAPHIC_DA…"
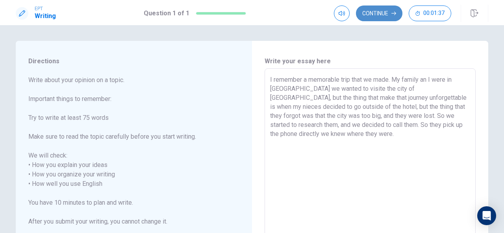
click at [380, 7] on button "Continue" at bounding box center [379, 14] width 46 height 16
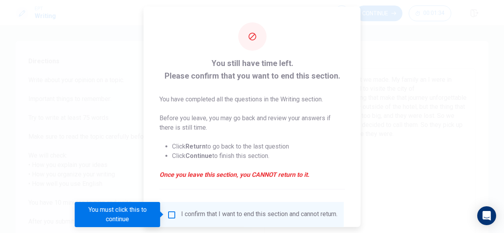
click at [175, 212] on div "I confirm that I want to end this section and cannot return." at bounding box center [252, 214] width 170 height 9
click at [170, 215] on input "You must click this to continue" at bounding box center [171, 214] width 9 height 9
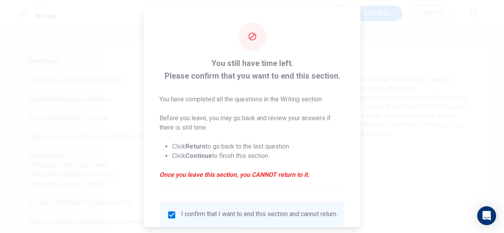
scroll to position [60, 0]
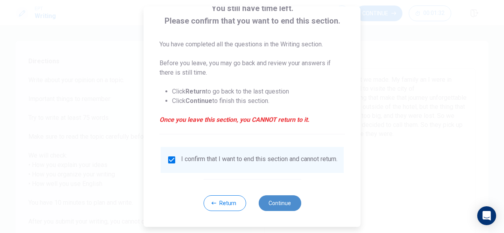
click at [266, 207] on button "Continue" at bounding box center [279, 204] width 42 height 16
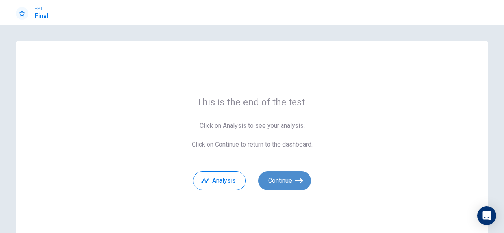
click at [278, 173] on button "Continue" at bounding box center [284, 181] width 53 height 19
